Goal: Task Accomplishment & Management: Use online tool/utility

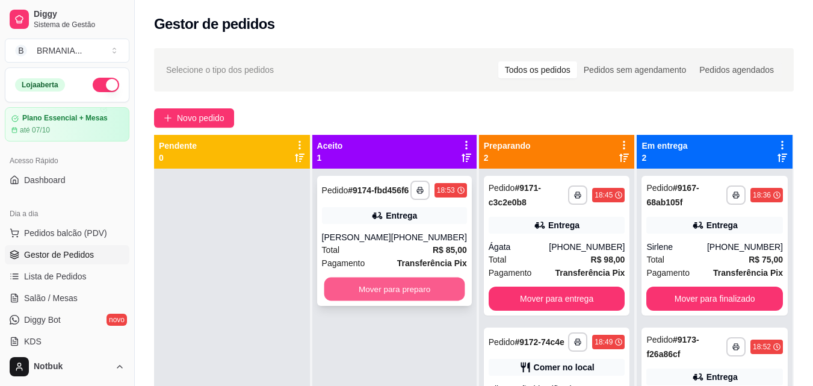
click at [381, 297] on button "Mover para preparo" at bounding box center [394, 288] width 141 height 23
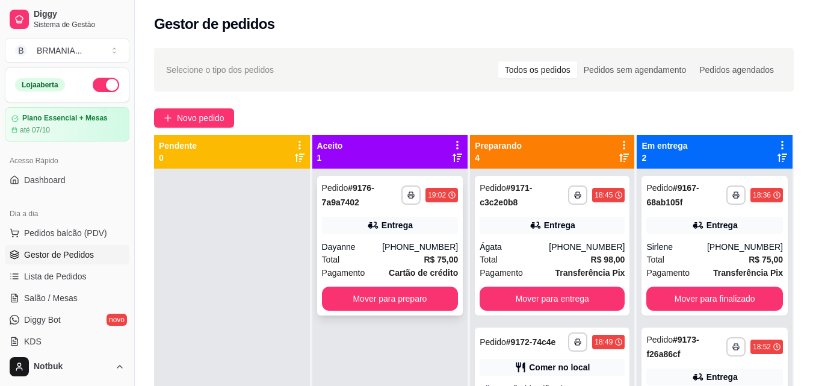
click at [383, 251] on div "Dayanne" at bounding box center [352, 247] width 61 height 12
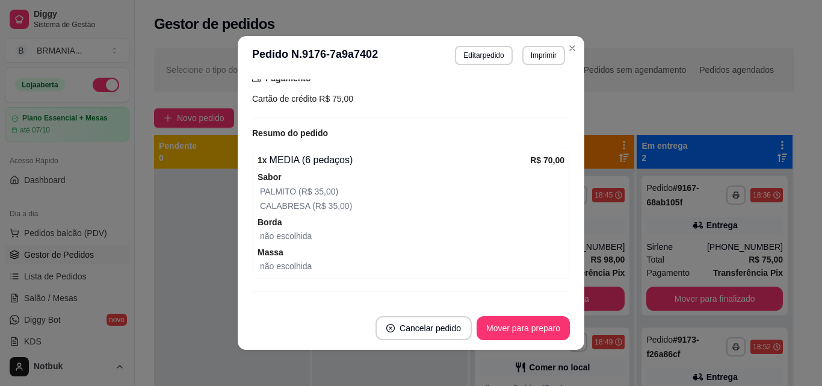
scroll to position [329, 0]
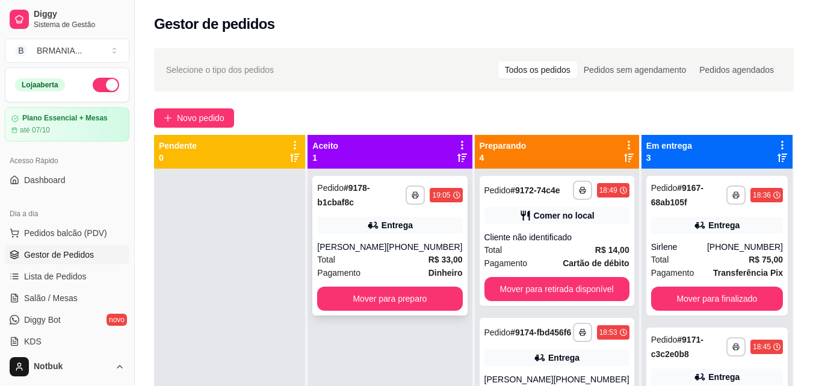
click at [413, 243] on div "[PHONE_NUMBER]" at bounding box center [424, 247] width 76 height 12
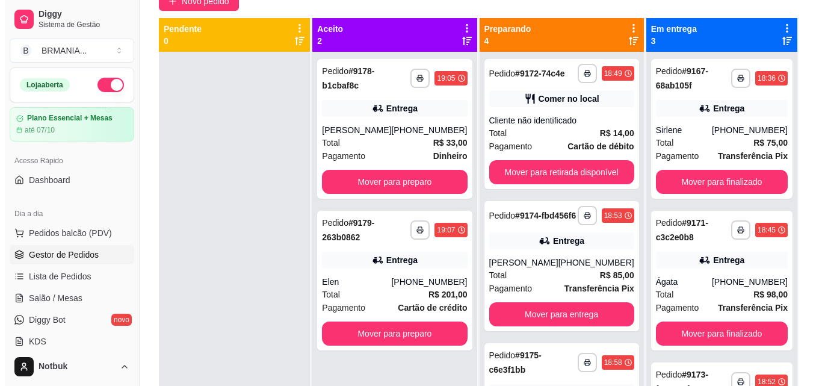
scroll to position [184, 0]
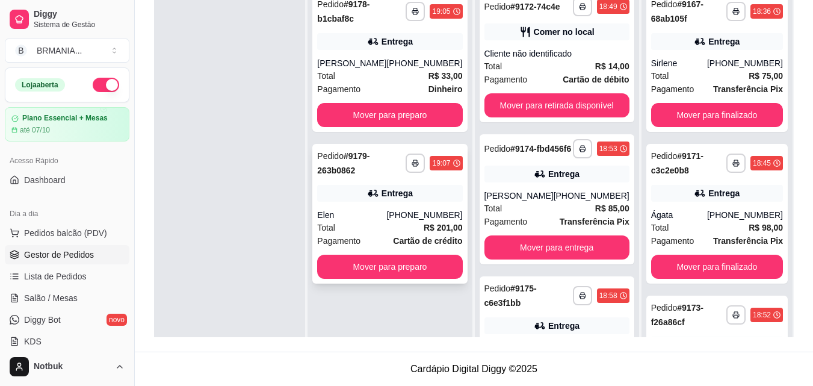
click at [405, 220] on div "[PHONE_NUMBER]" at bounding box center [424, 215] width 76 height 12
click at [431, 237] on div "**********" at bounding box center [390, 178] width 164 height 386
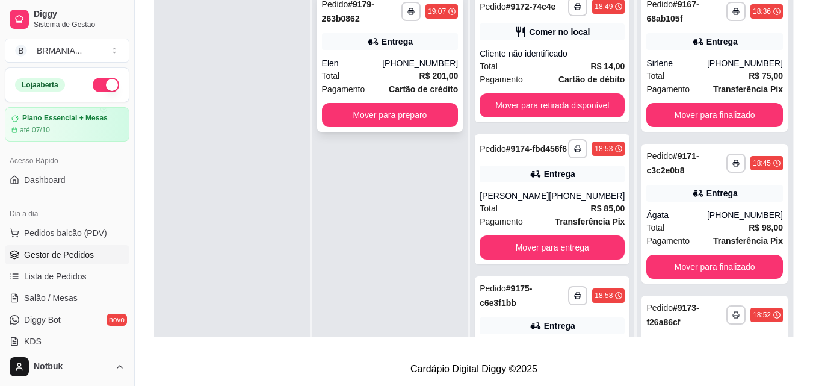
click at [439, 72] on strong "R$ 201,00" at bounding box center [439, 76] width 39 height 10
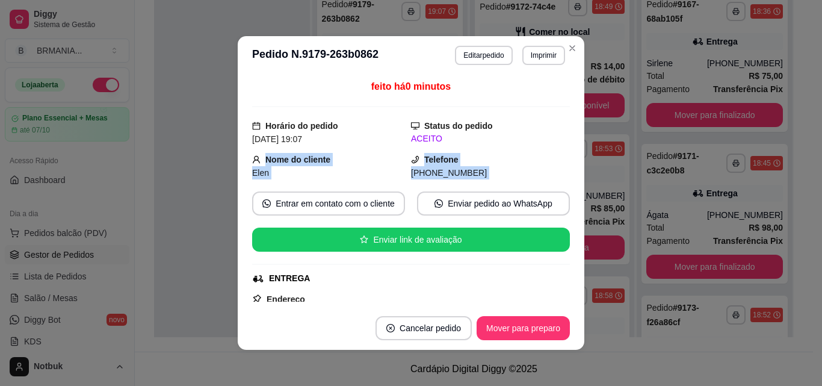
drag, startPoint x: 556, startPoint y: 138, endPoint x: 566, endPoint y: 176, distance: 39.9
click at [566, 176] on div "feito há 0 minutos Horário do pedido [DATE] 19:07 Status do pedido ACEITO Nome …" at bounding box center [411, 191] width 347 height 232
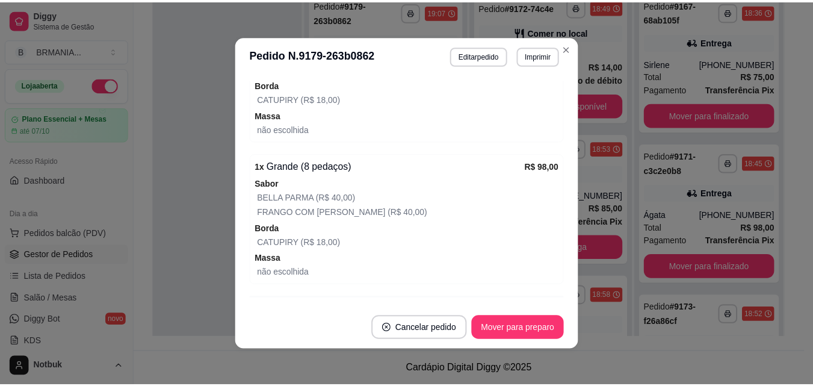
scroll to position [486, 0]
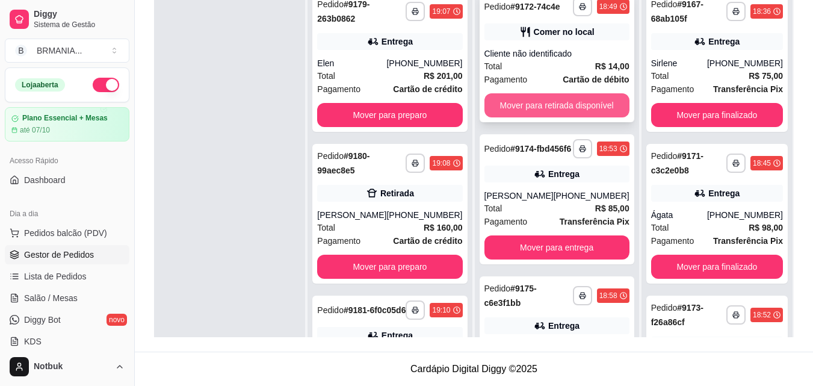
click at [537, 102] on button "Mover para retirada disponível" at bounding box center [557, 105] width 145 height 24
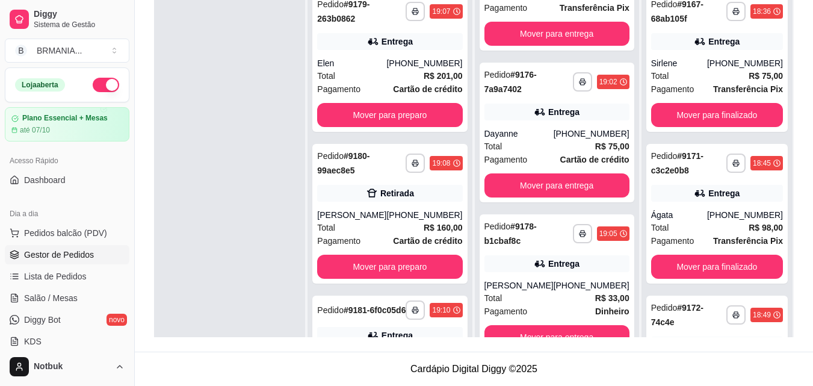
scroll to position [233, 0]
click at [692, 107] on button "Mover para finalizado" at bounding box center [717, 115] width 128 height 23
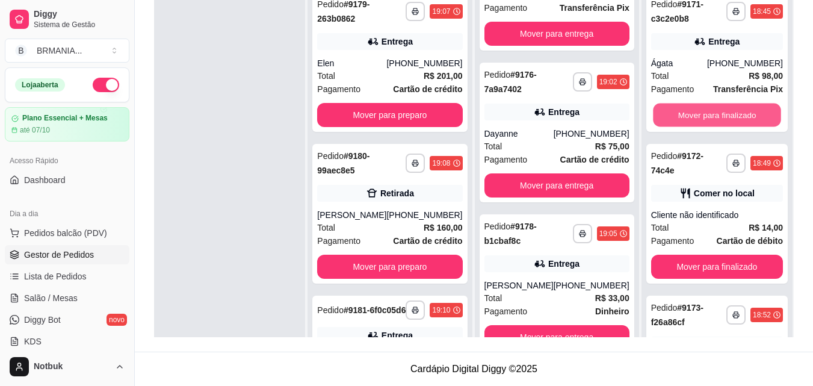
click at [692, 107] on button "Mover para finalizado" at bounding box center [717, 115] width 128 height 23
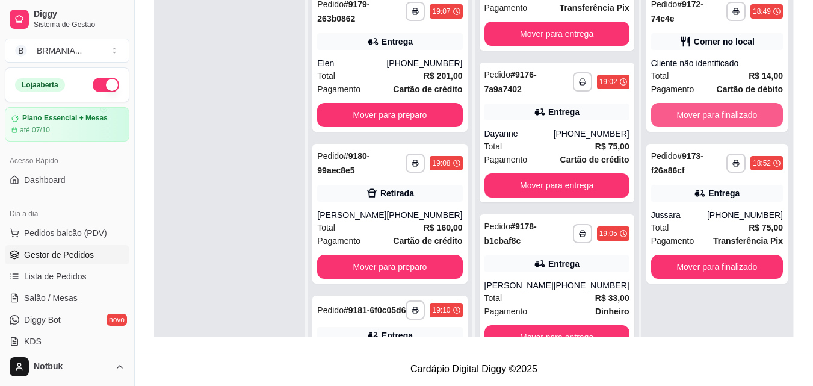
click at [692, 107] on button "Mover para finalizado" at bounding box center [717, 115] width 132 height 24
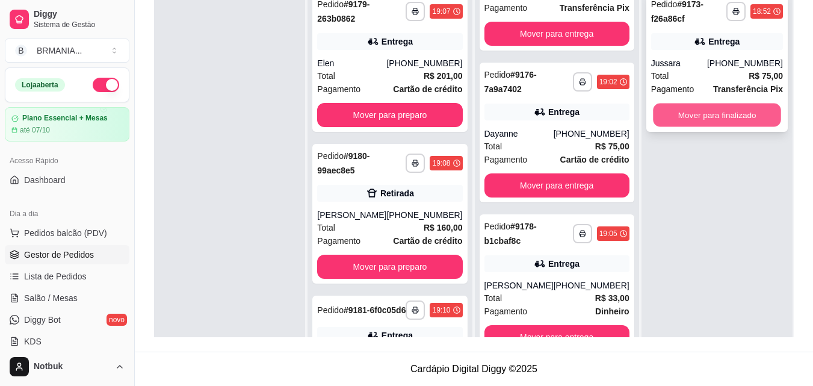
click at [666, 125] on button "Mover para finalizado" at bounding box center [717, 115] width 128 height 23
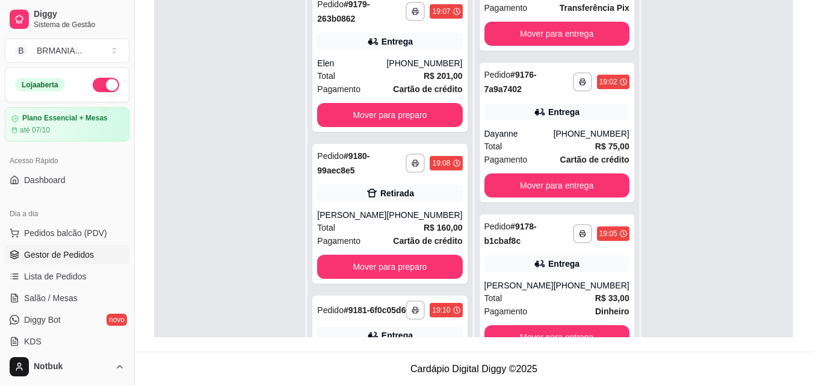
scroll to position [0, 0]
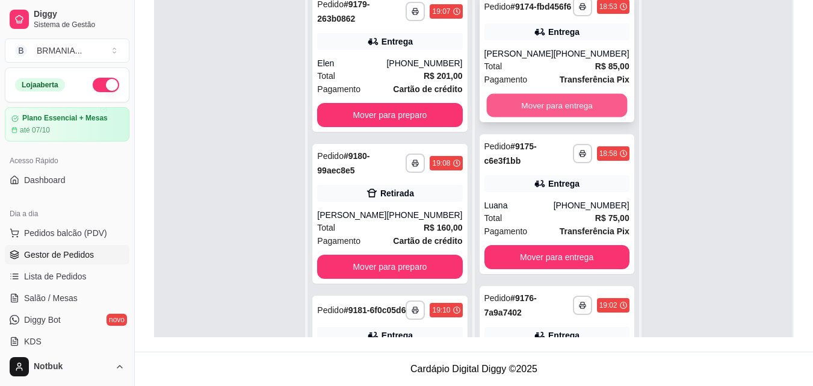
click at [542, 112] on button "Mover para entrega" at bounding box center [556, 105] width 141 height 23
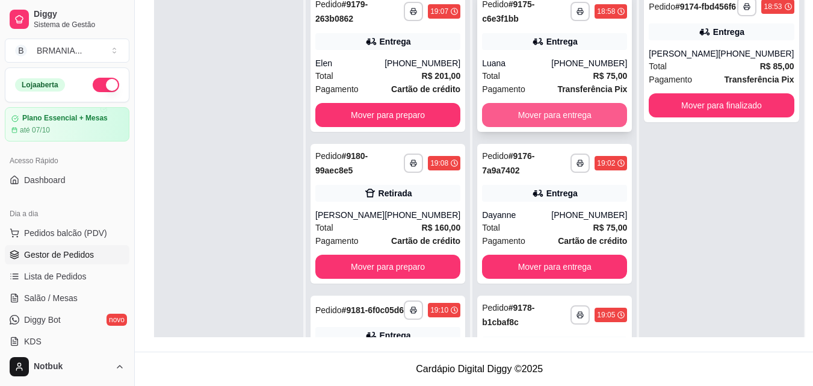
click at [539, 108] on button "Mover para entrega" at bounding box center [554, 115] width 145 height 24
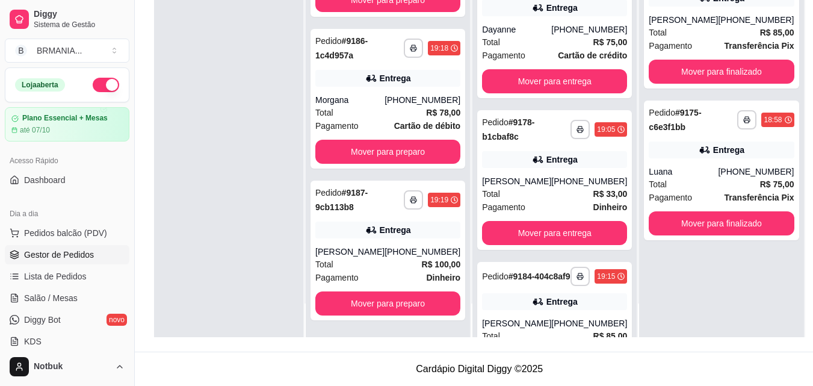
scroll to position [840, 0]
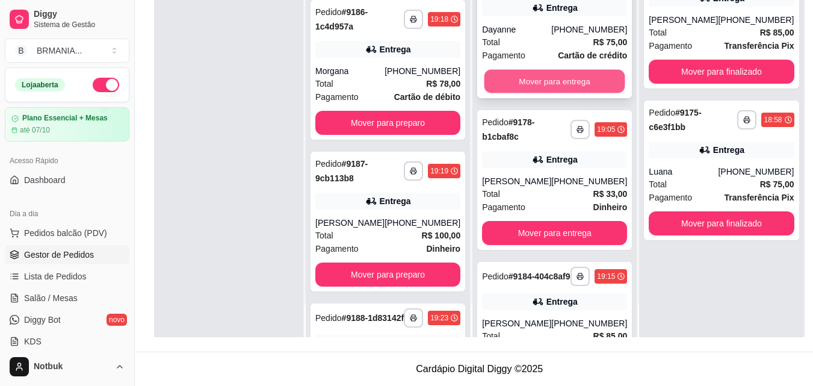
click at [541, 80] on button "Mover para entrega" at bounding box center [555, 81] width 141 height 23
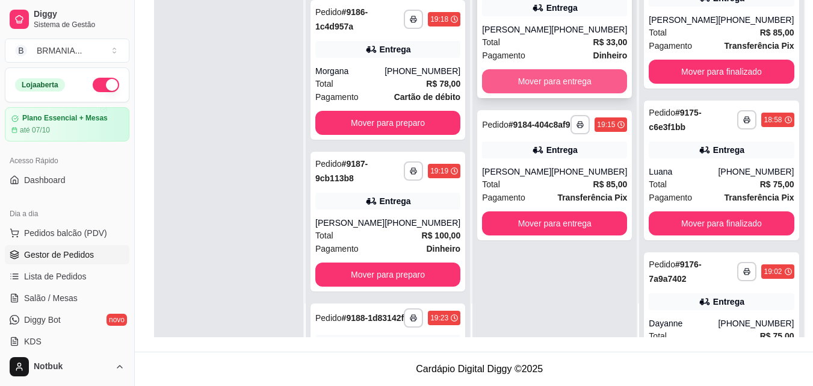
click at [528, 81] on button "Mover para entrega" at bounding box center [554, 81] width 145 height 24
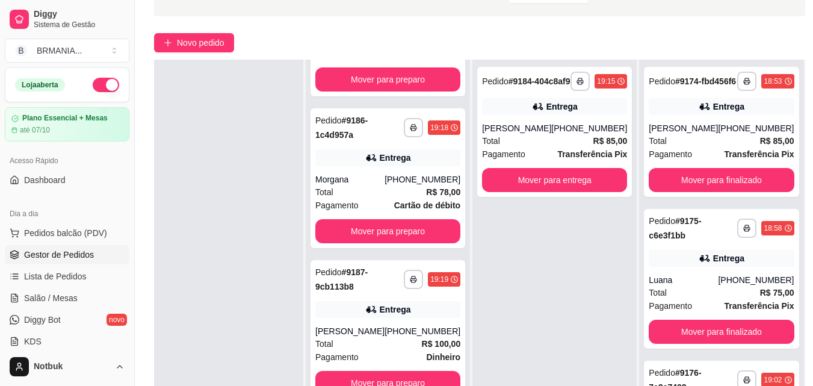
scroll to position [0, 0]
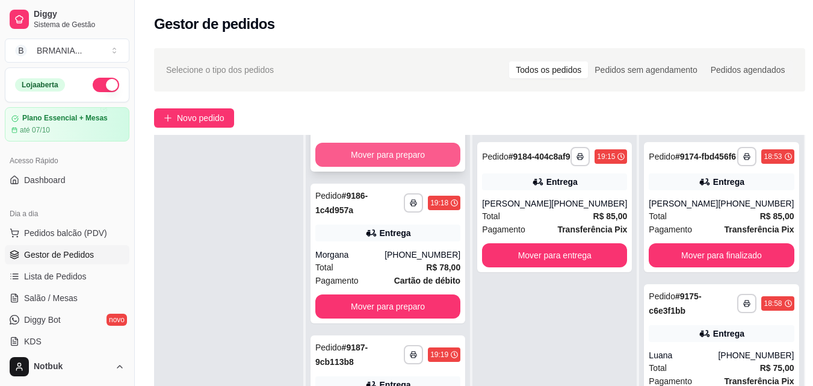
click at [392, 167] on button "Mover para preparo" at bounding box center [387, 155] width 145 height 24
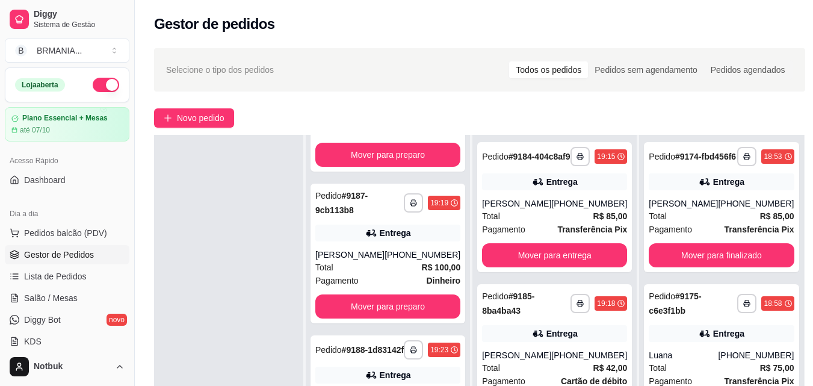
scroll to position [688, 0]
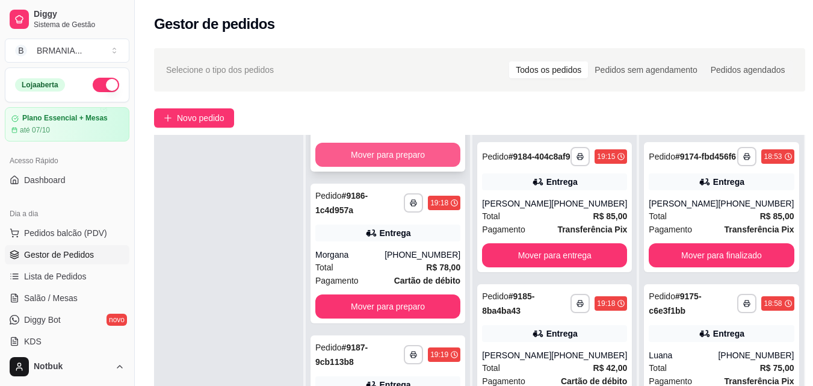
click at [392, 167] on button "Mover para preparo" at bounding box center [387, 155] width 145 height 24
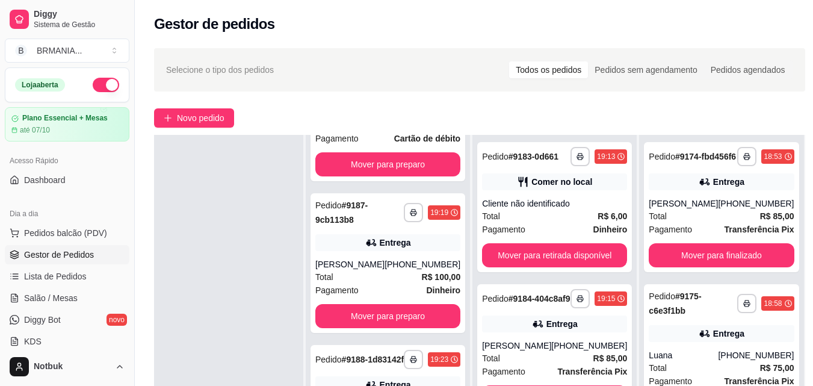
scroll to position [536, 0]
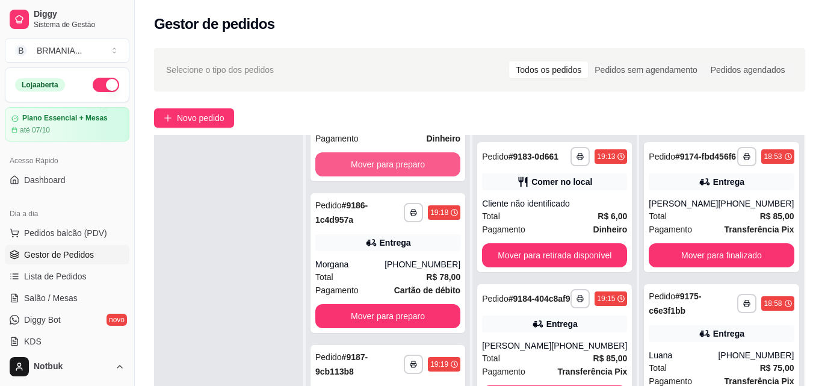
click at [392, 176] on button "Mover para preparo" at bounding box center [387, 164] width 145 height 24
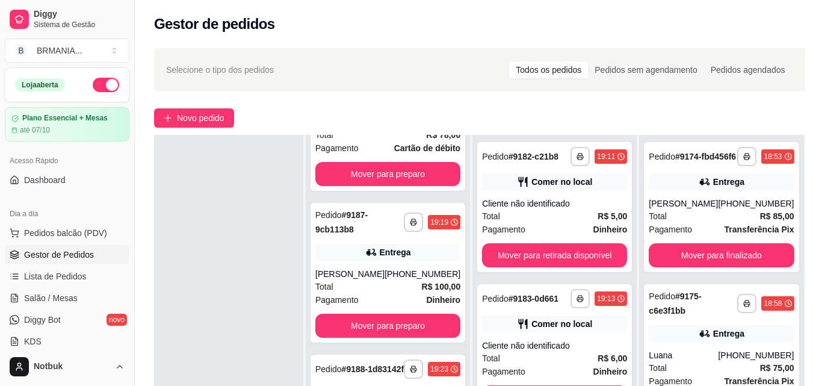
scroll to position [385, 0]
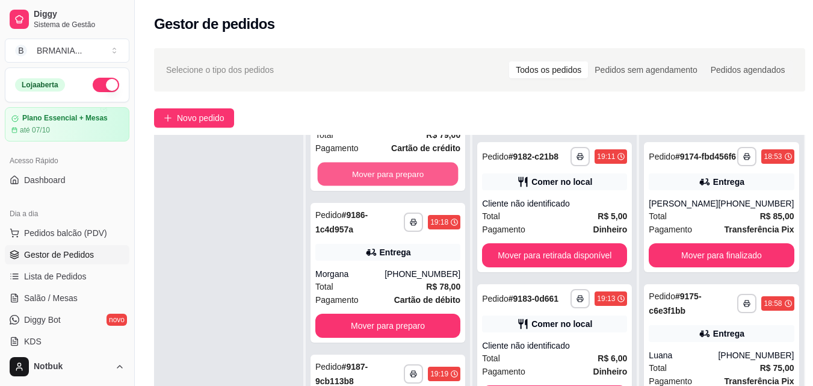
click at [392, 184] on button "Mover para preparo" at bounding box center [388, 174] width 141 height 23
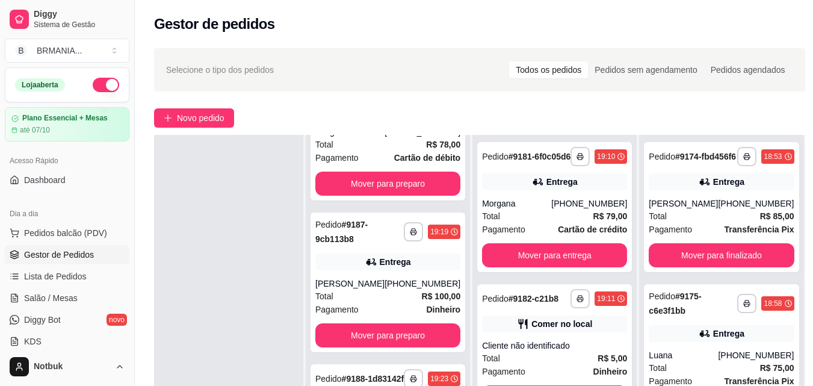
scroll to position [233, 0]
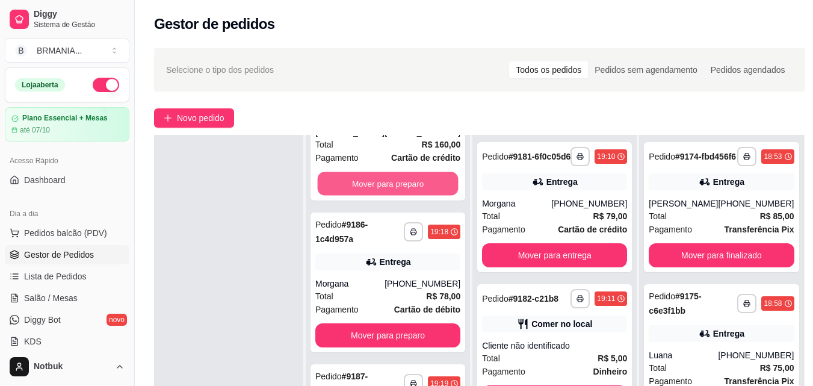
click at [392, 184] on button "Mover para preparo" at bounding box center [388, 183] width 141 height 23
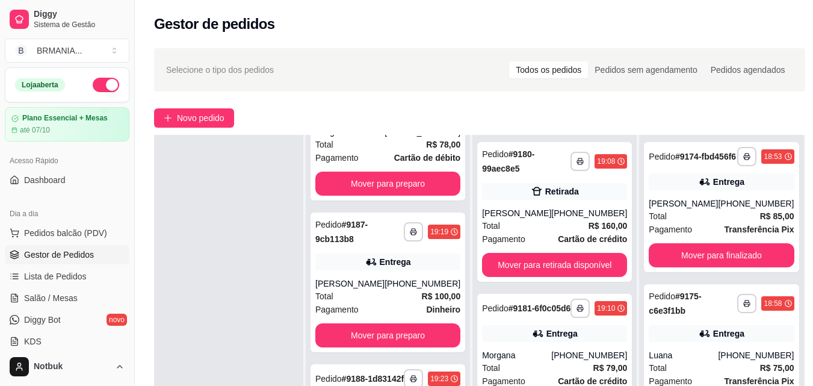
scroll to position [81, 0]
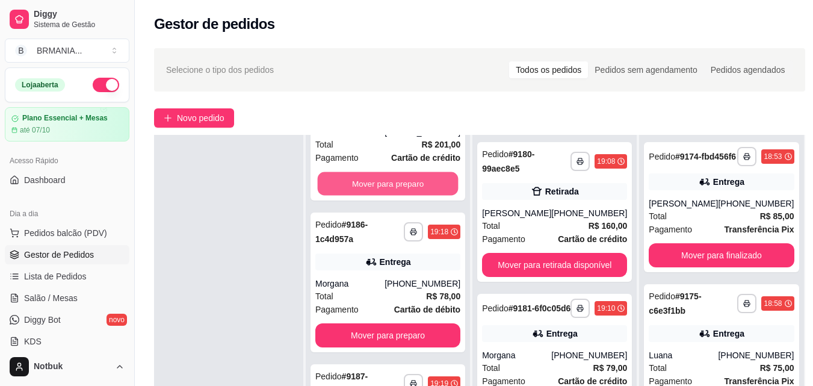
click at [392, 184] on button "Mover para preparo" at bounding box center [388, 183] width 141 height 23
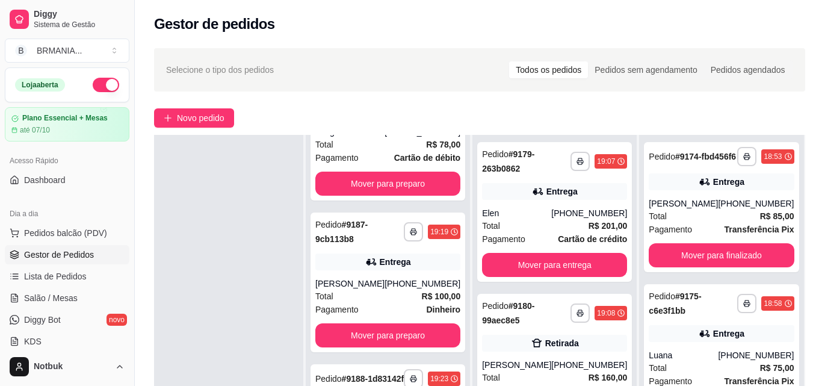
scroll to position [0, 0]
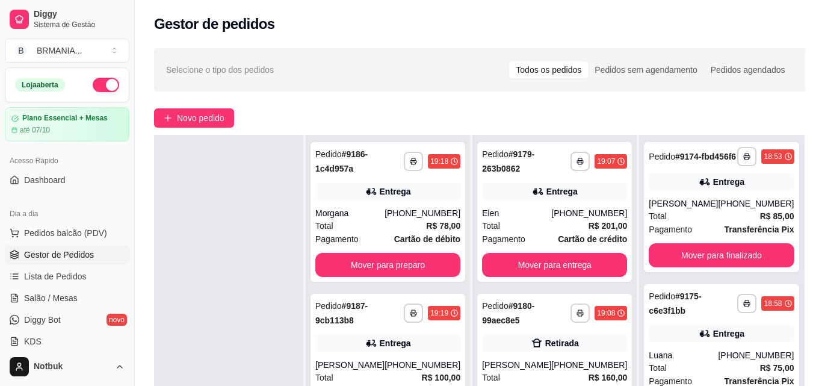
click at [392, 184] on div "Entrega" at bounding box center [387, 191] width 145 height 17
click at [400, 266] on button "Mover para preparo" at bounding box center [388, 264] width 141 height 23
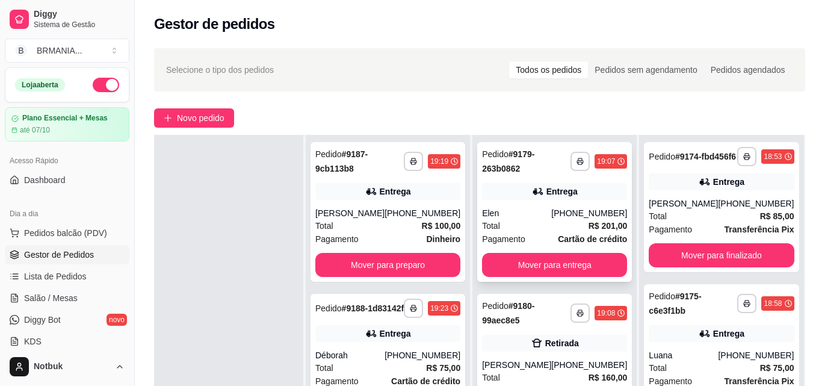
click at [557, 251] on div "**********" at bounding box center [554, 212] width 155 height 140
click at [585, 265] on button "Mover para entrega" at bounding box center [555, 264] width 141 height 23
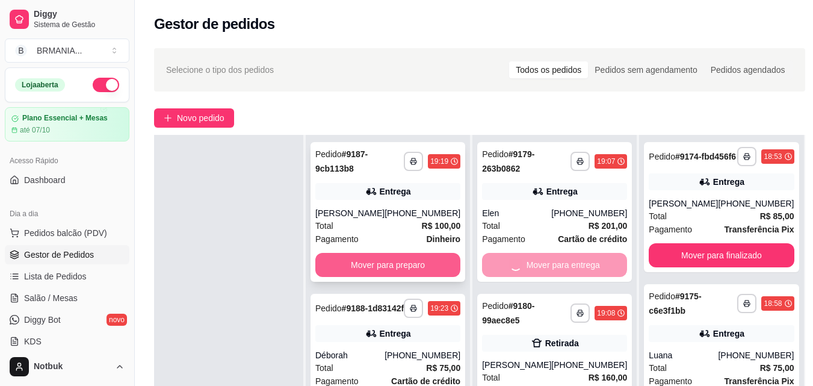
click at [383, 261] on button "Mover para preparo" at bounding box center [387, 265] width 145 height 24
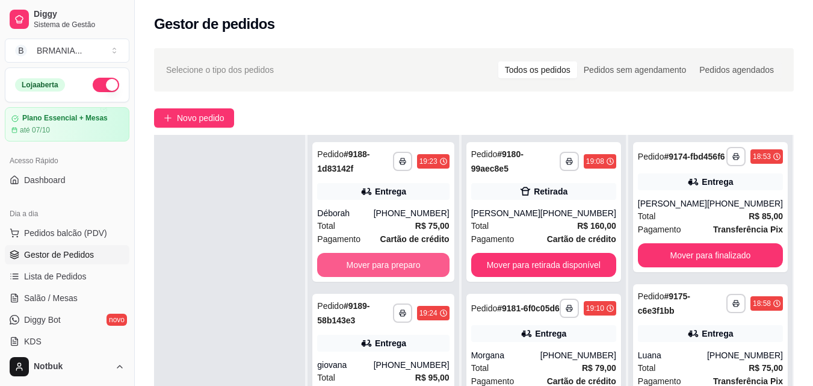
click at [383, 261] on button "Mover para preparo" at bounding box center [383, 265] width 132 height 24
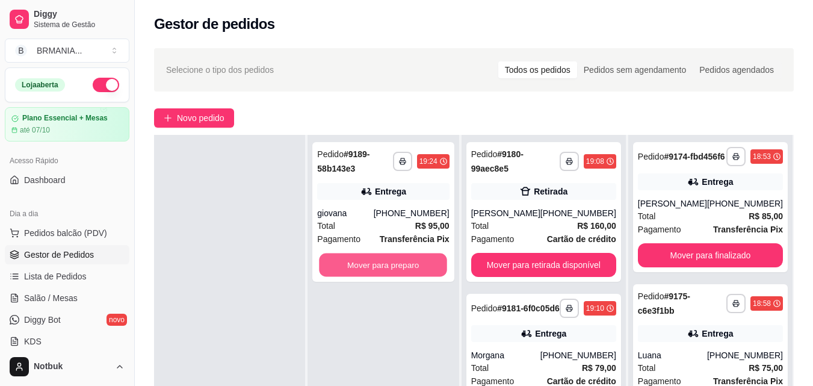
click at [383, 261] on button "Mover para preparo" at bounding box center [384, 264] width 128 height 23
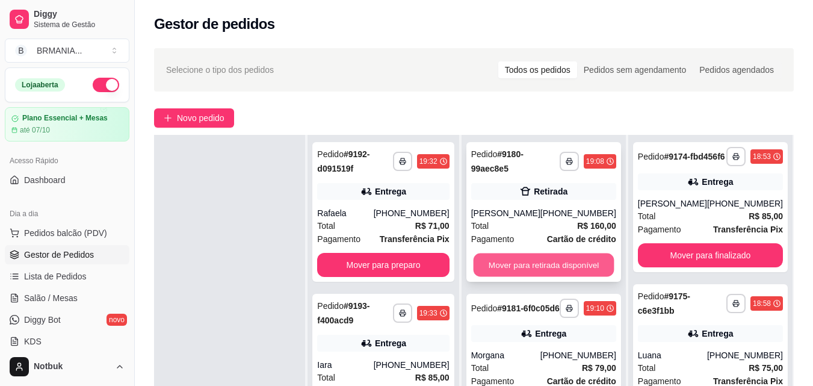
click at [550, 269] on button "Mover para retirada disponível" at bounding box center [543, 264] width 141 height 23
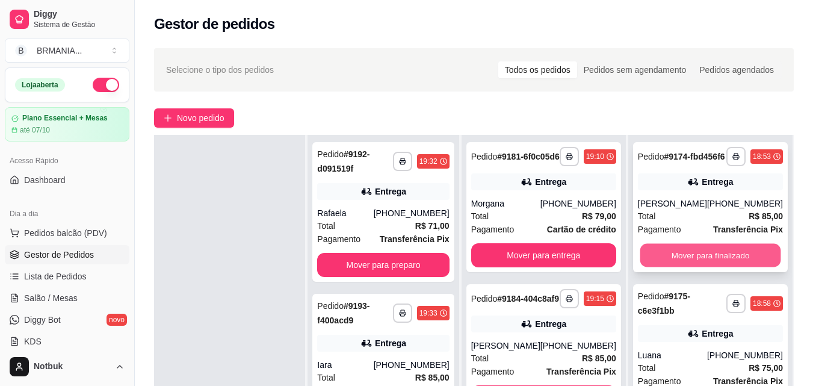
click at [733, 267] on button "Mover para finalizado" at bounding box center [710, 255] width 141 height 23
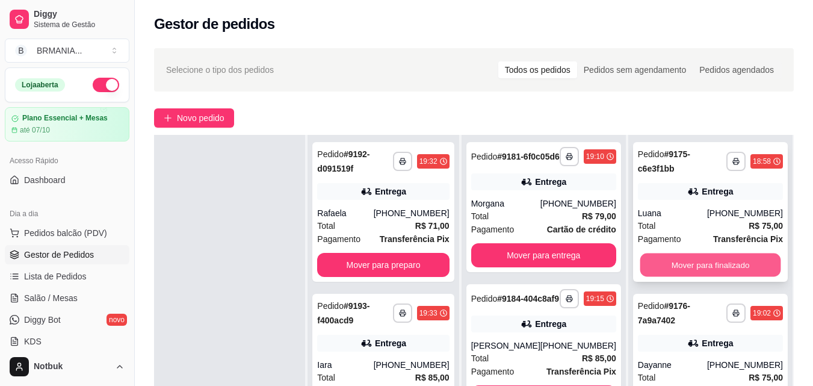
click at [727, 266] on button "Mover para finalizado" at bounding box center [710, 264] width 141 height 23
click at [721, 263] on button "Mover para finalizado" at bounding box center [710, 264] width 141 height 23
click at [711, 265] on button "Mover para finalizado" at bounding box center [710, 265] width 145 height 24
click at [711, 265] on button "Mover para finalizado" at bounding box center [710, 264] width 141 height 23
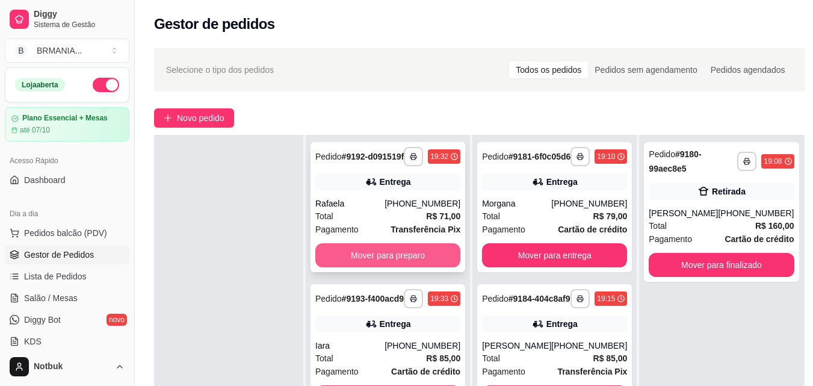
click at [356, 267] on button "Mover para preparo" at bounding box center [387, 255] width 145 height 24
click at [405, 267] on button "Mover para preparo" at bounding box center [387, 255] width 145 height 24
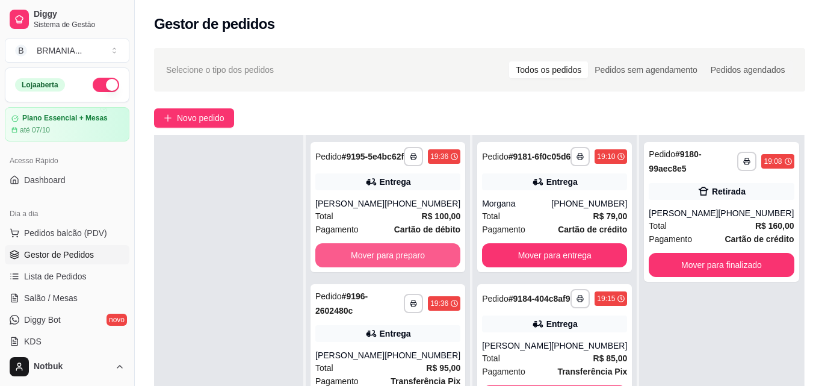
click at [408, 267] on button "Mover para preparo" at bounding box center [387, 255] width 145 height 24
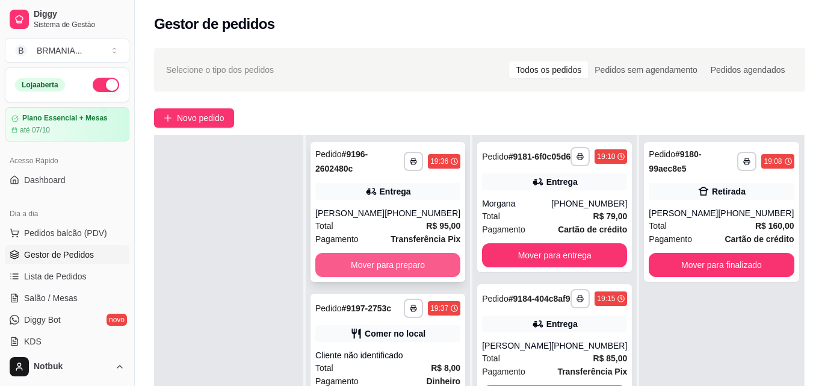
click at [410, 266] on button "Mover para preparo" at bounding box center [387, 265] width 145 height 24
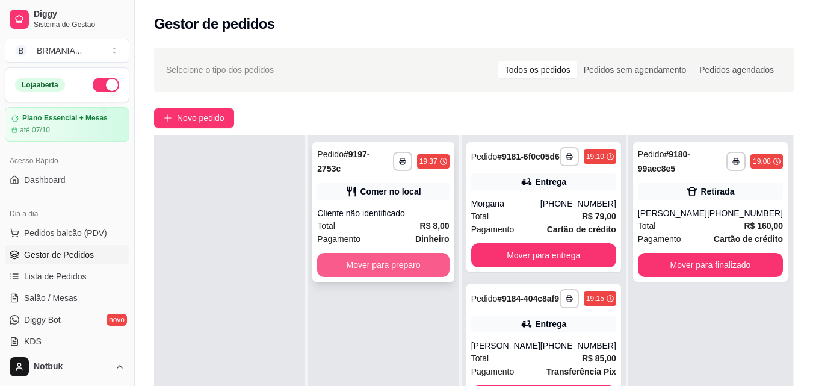
click at [412, 262] on button "Mover para preparo" at bounding box center [383, 265] width 132 height 24
